Goal: Task Accomplishment & Management: Use online tool/utility

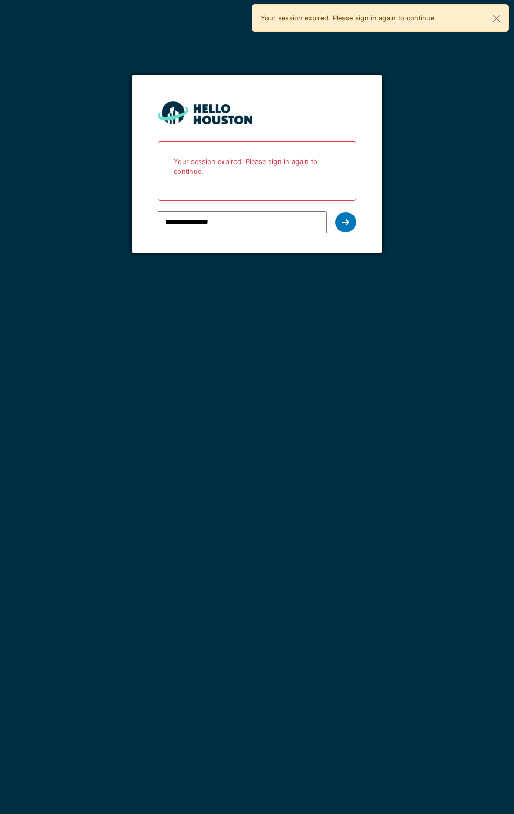
click at [345, 222] on icon at bounding box center [345, 222] width 7 height 8
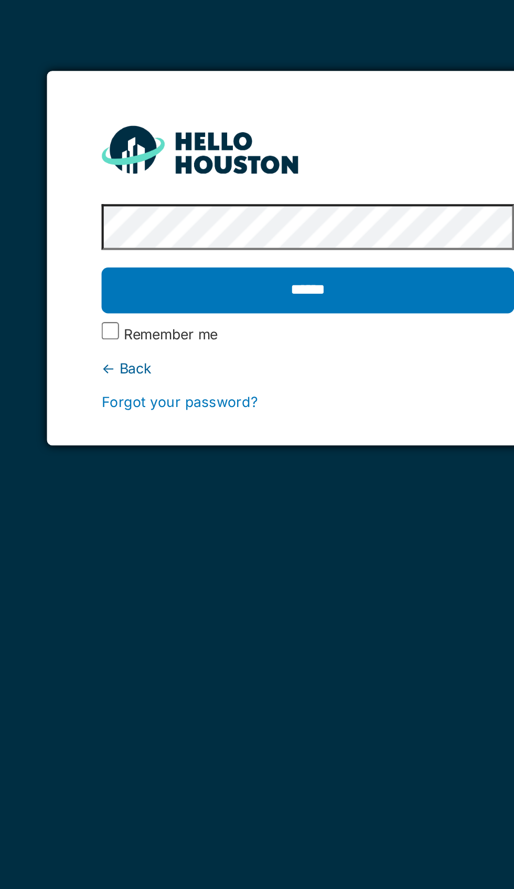
click at [172, 204] on label "Remember me" at bounding box center [190, 202] width 45 height 10
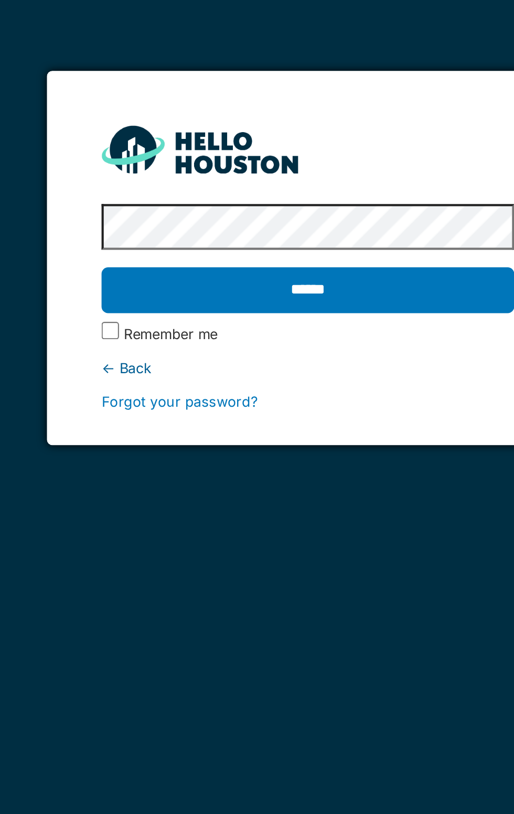
click at [253, 179] on input "******" at bounding box center [257, 180] width 198 height 22
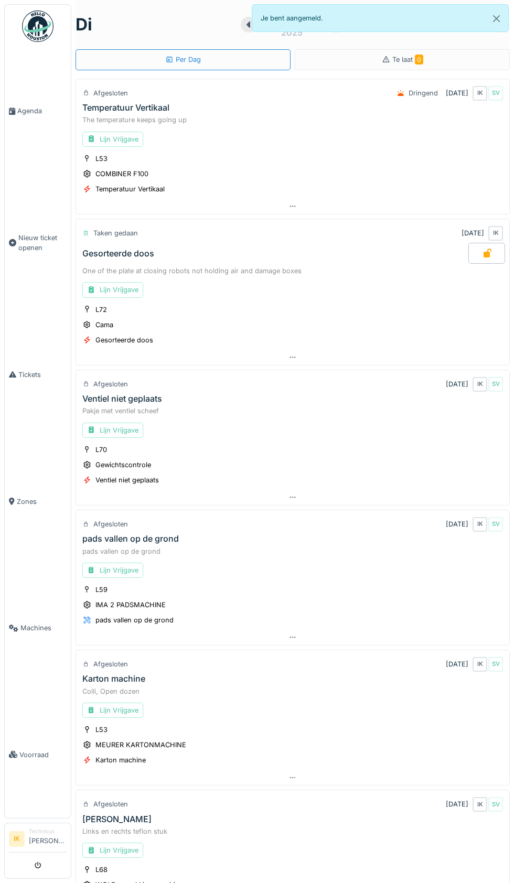
click at [27, 116] on span "Agenda" at bounding box center [41, 111] width 49 height 10
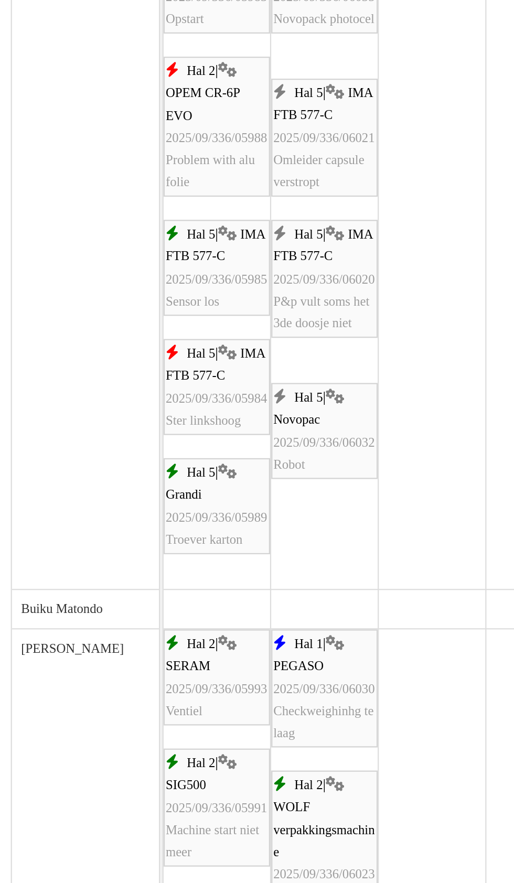
scroll to position [59, 0]
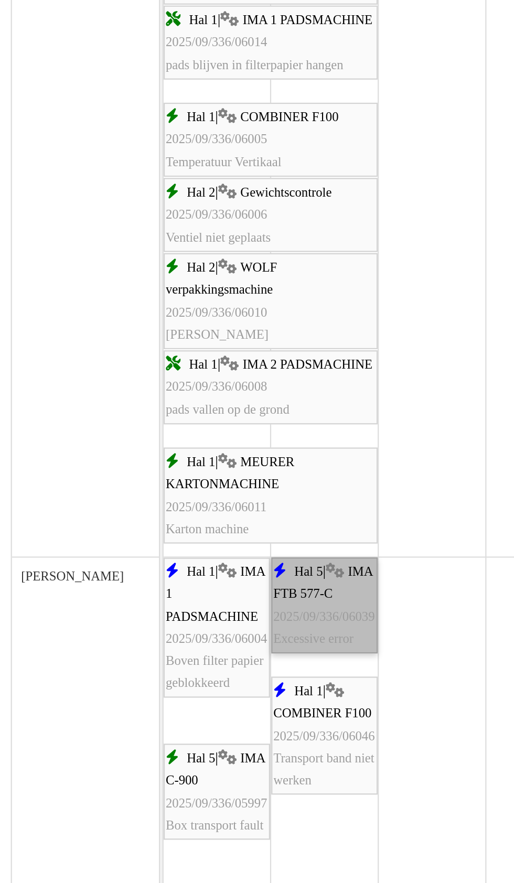
click at [228, 546] on link "Hal 5 | IMA FTB 577-C 2025/09/336/06039 Excessive error" at bounding box center [229, 541] width 48 height 44
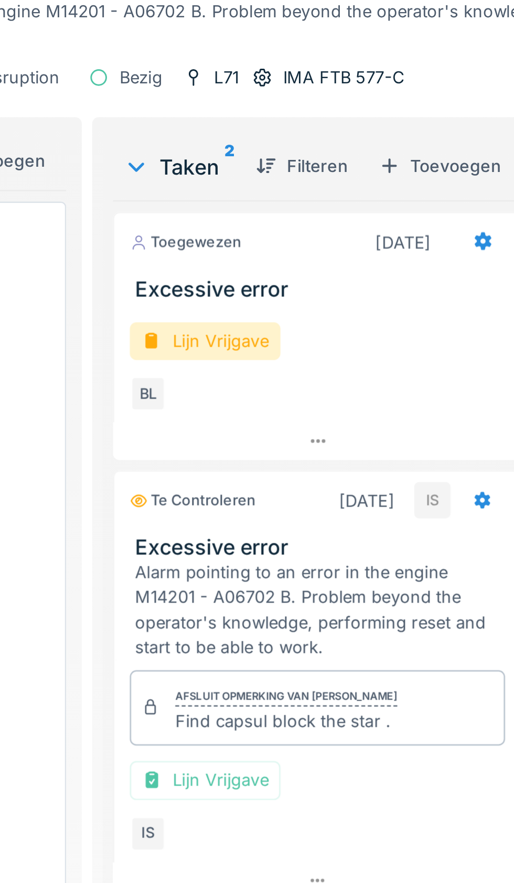
click at [253, 244] on div "BL" at bounding box center [253, 239] width 15 height 15
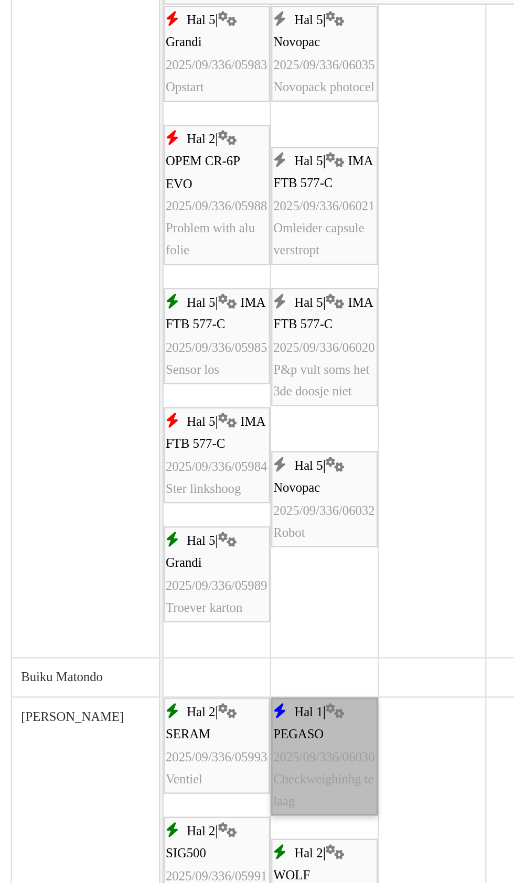
click at [229, 640] on link "Hal 1 | PEGASO 2025/09/336/06030 Checkweighinhg te laag" at bounding box center [229, 633] width 48 height 53
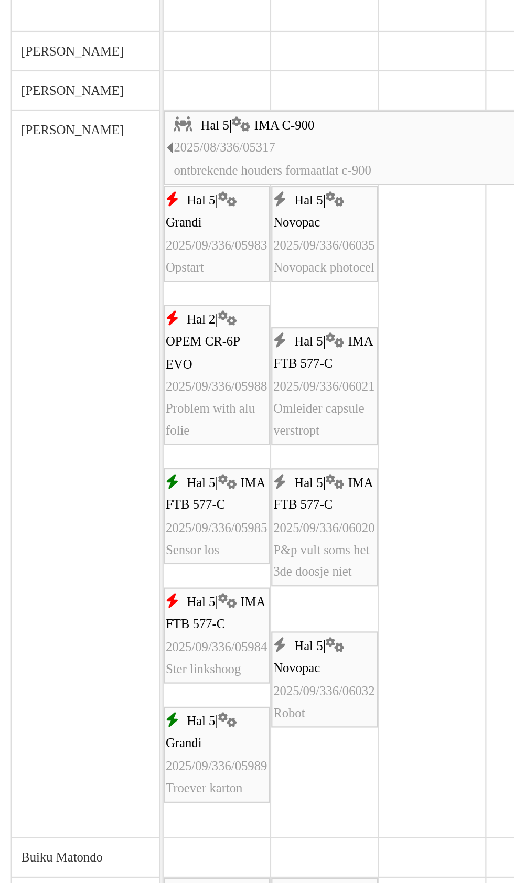
scroll to position [73, 0]
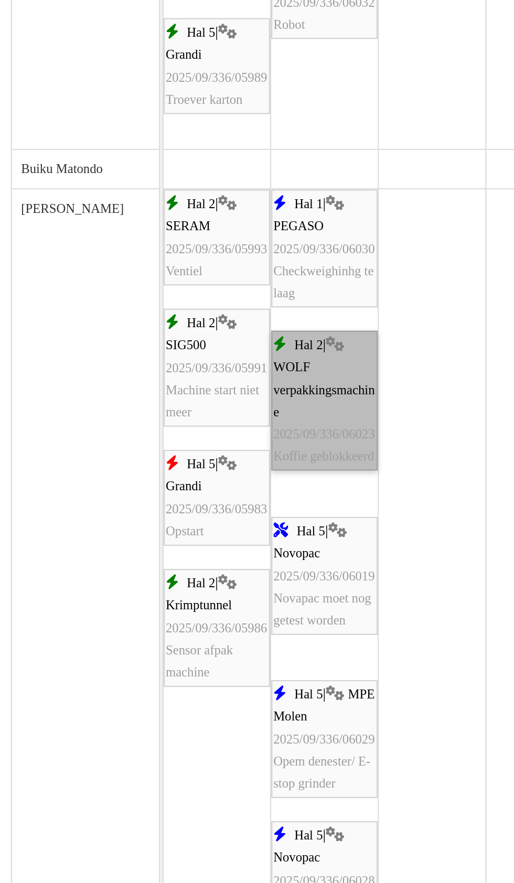
click at [223, 403] on link "Hal 2 | WOLF verpakkingsmachine 2025/09/336/06023 Koffie geblokkeerd" at bounding box center [229, 389] width 48 height 63
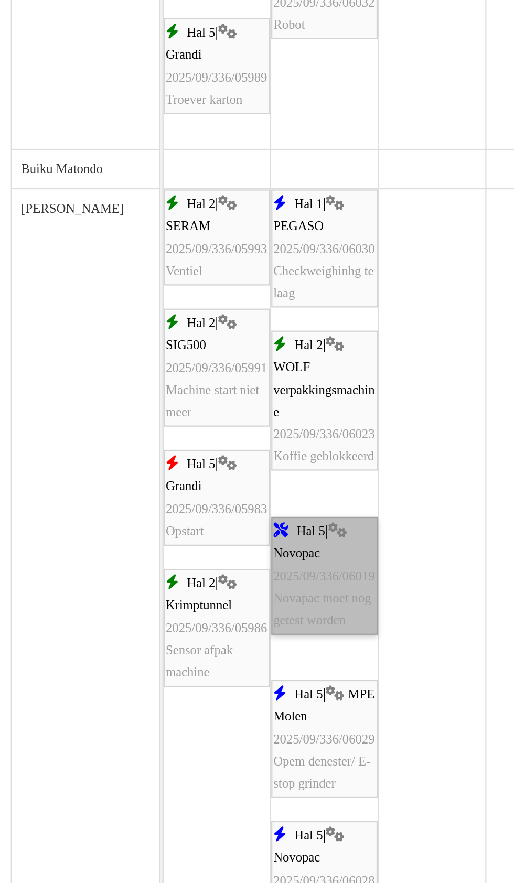
click at [224, 496] on link "Hal 5 | Novopac 2025/09/336/06019 Novapac moet nog getest worden" at bounding box center [229, 469] width 48 height 53
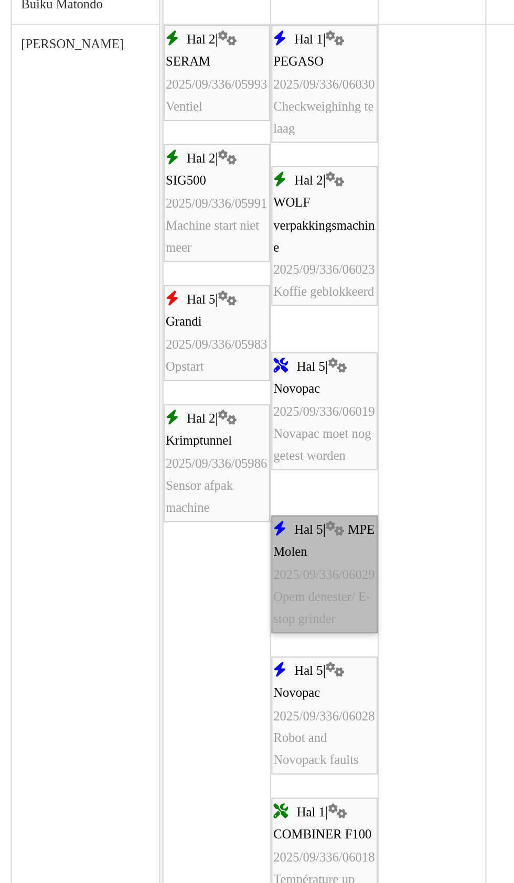
click at [224, 479] on link "Hal 5 | MPE Molen 2025/09/336/06029 Opem denester/ E-stop grinder" at bounding box center [229, 468] width 48 height 53
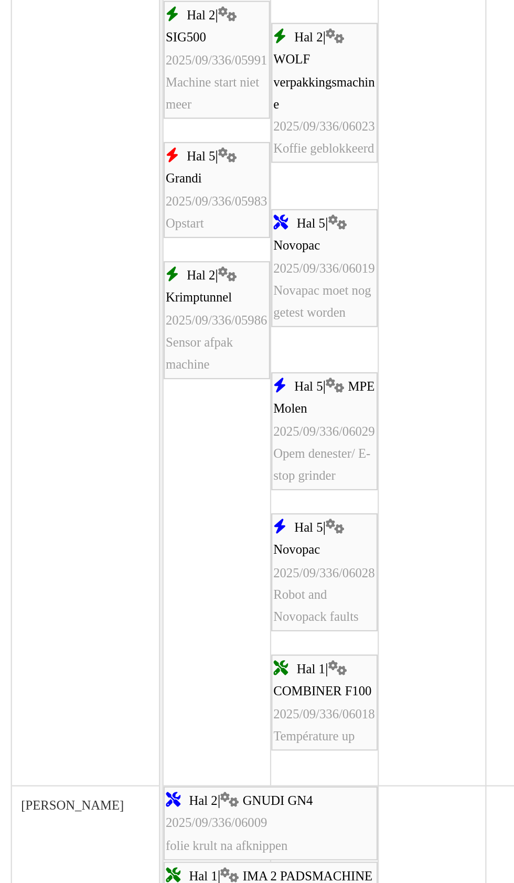
scroll to position [459, 0]
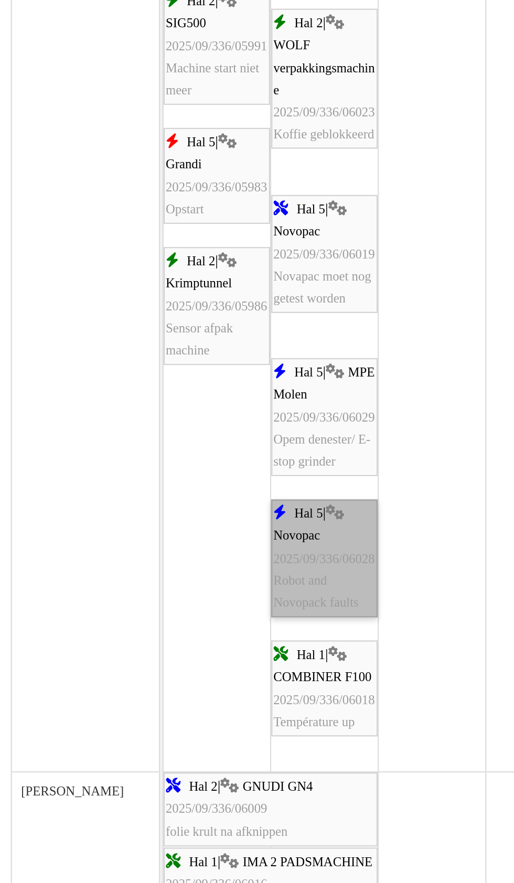
click at [225, 470] on link "Hal 5 | Novopac 2025/09/336/06028 Robot and Novopack faults" at bounding box center [229, 461] width 48 height 53
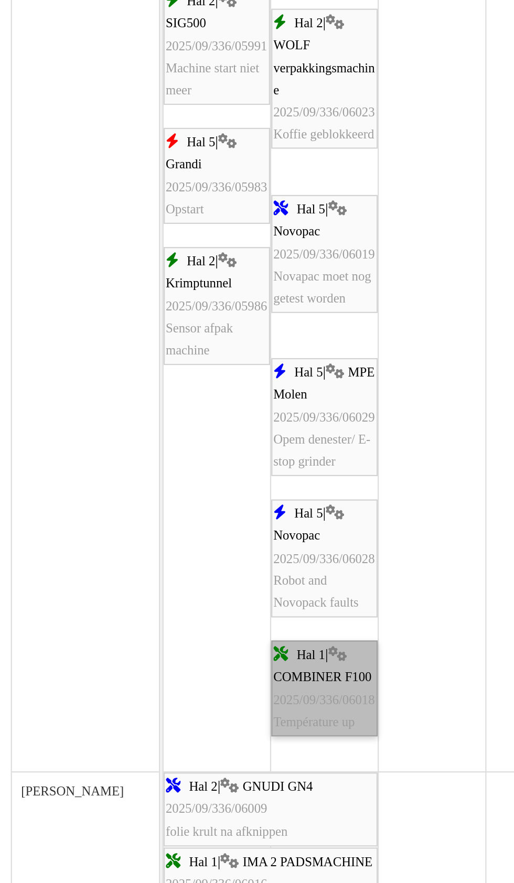
click at [230, 525] on link "Hal 1 | COMBINER F100 2025/09/336/06018 Température up" at bounding box center [229, 521] width 48 height 44
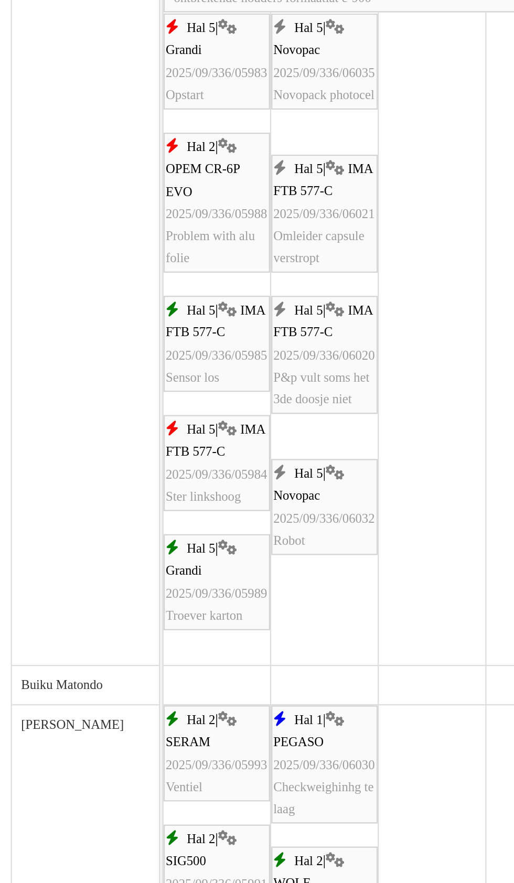
scroll to position [79, 0]
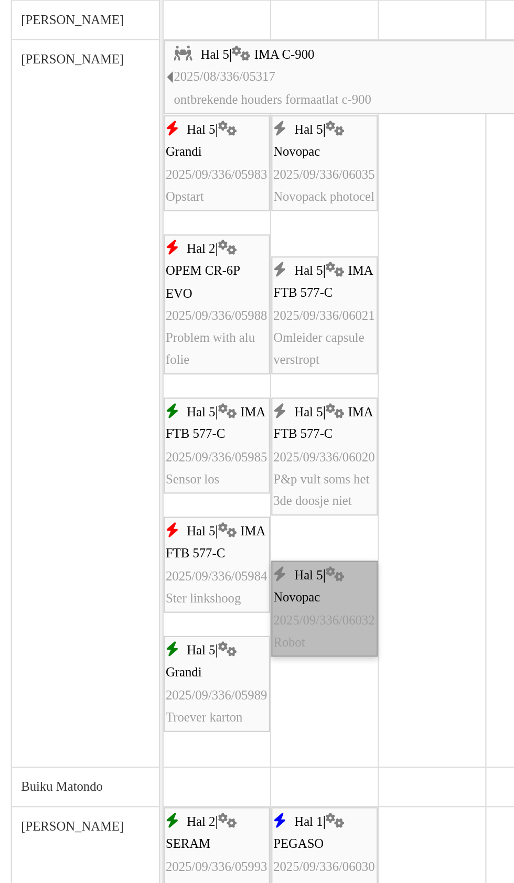
click at [225, 492] on link "Hal 5 | Novopac 2025/09/336/06032 Robot" at bounding box center [229, 484] width 48 height 44
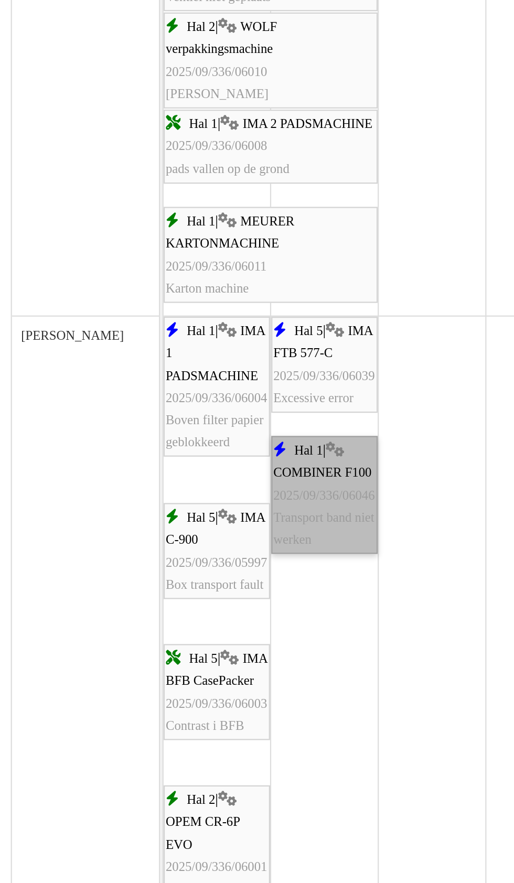
click at [228, 439] on link "Hal 1 | COMBINER F100 2025/09/336/06046 Transport band niet werken" at bounding box center [229, 432] width 48 height 53
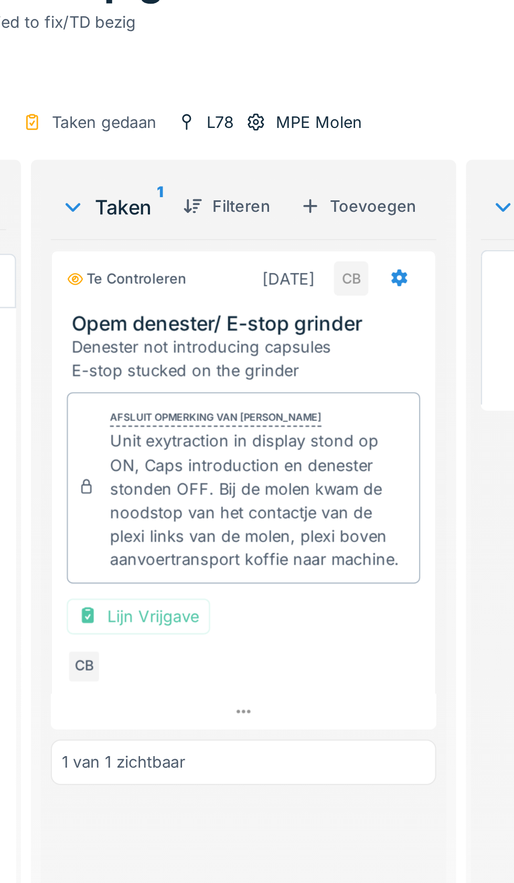
scroll to position [9, 0]
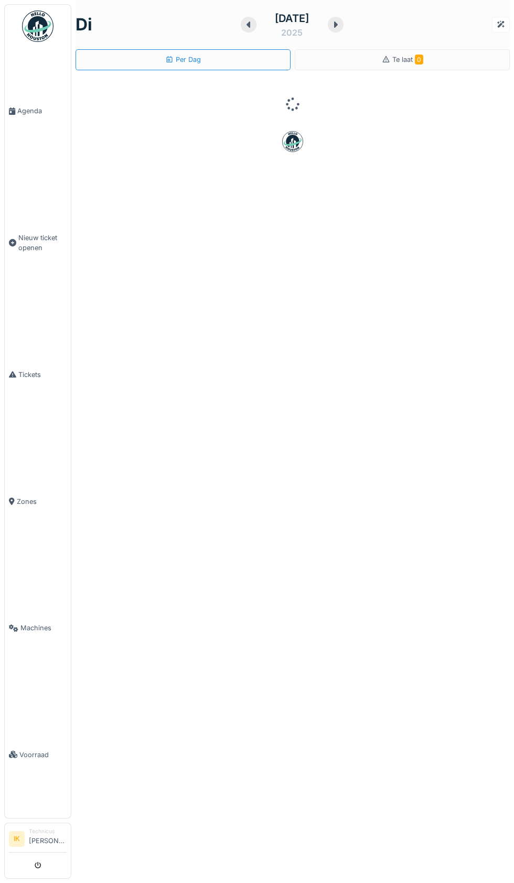
click at [29, 116] on span "Agenda" at bounding box center [41, 111] width 49 height 10
